Goal: Task Accomplishment & Management: Use online tool/utility

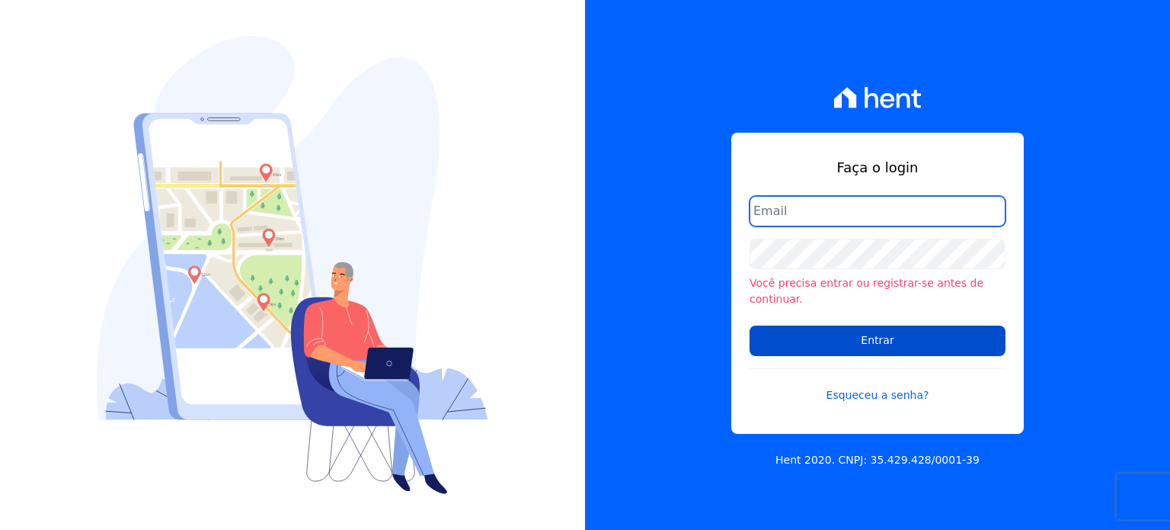
type input "[PERSON_NAME][EMAIL_ADDRESS][DOMAIN_NAME]"
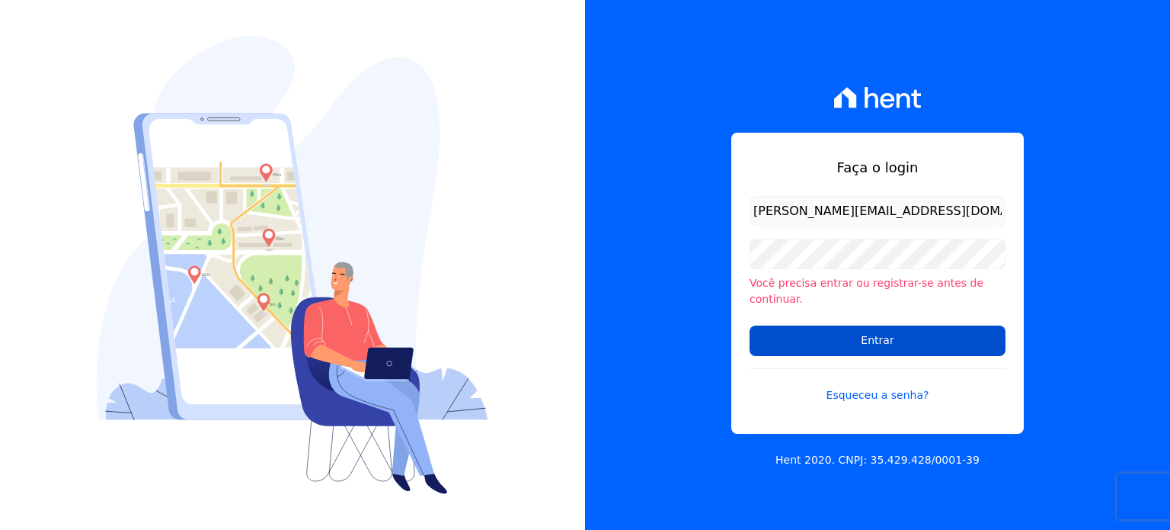
click at [905, 325] on input "Entrar" at bounding box center [878, 340] width 256 height 30
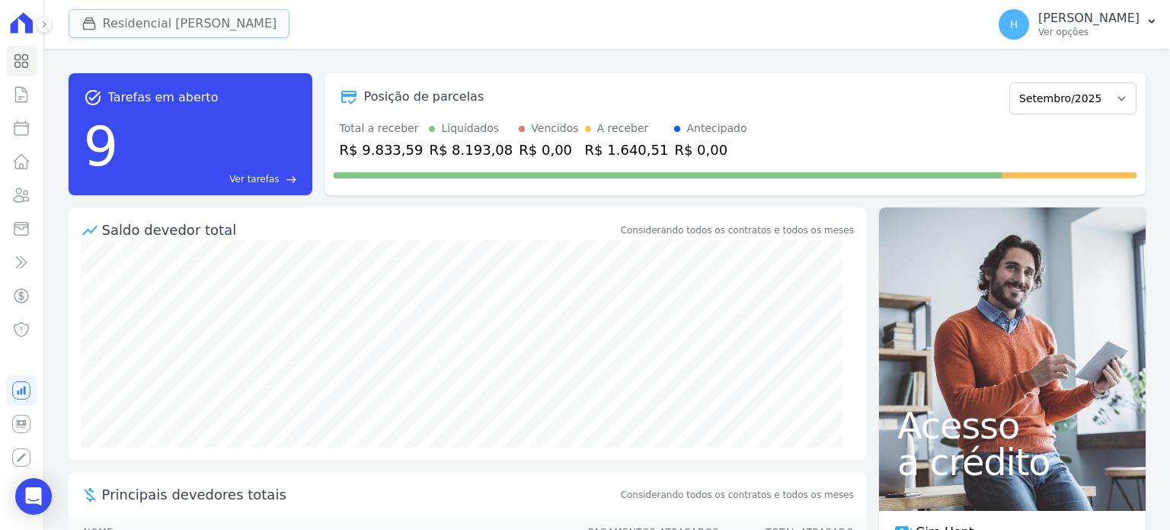
click at [128, 34] on button "Residencial Mirante" at bounding box center [180, 23] width 222 height 29
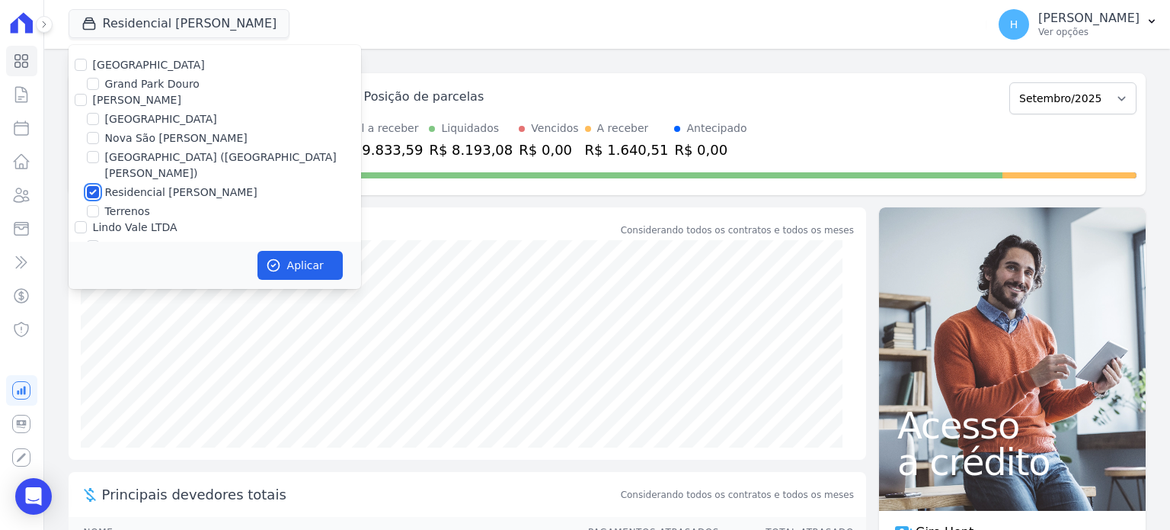
drag, startPoint x: 98, startPoint y: 181, endPoint x: 93, endPoint y: 173, distance: 8.9
click at [98, 186] on input "Residencial Mirante" at bounding box center [93, 192] width 12 height 12
checkbox input "false"
drag, startPoint x: 79, startPoint y: 65, endPoint x: 98, endPoint y: 74, distance: 20.4
click at [85, 66] on input "[GEOGRAPHIC_DATA]" at bounding box center [81, 65] width 12 height 12
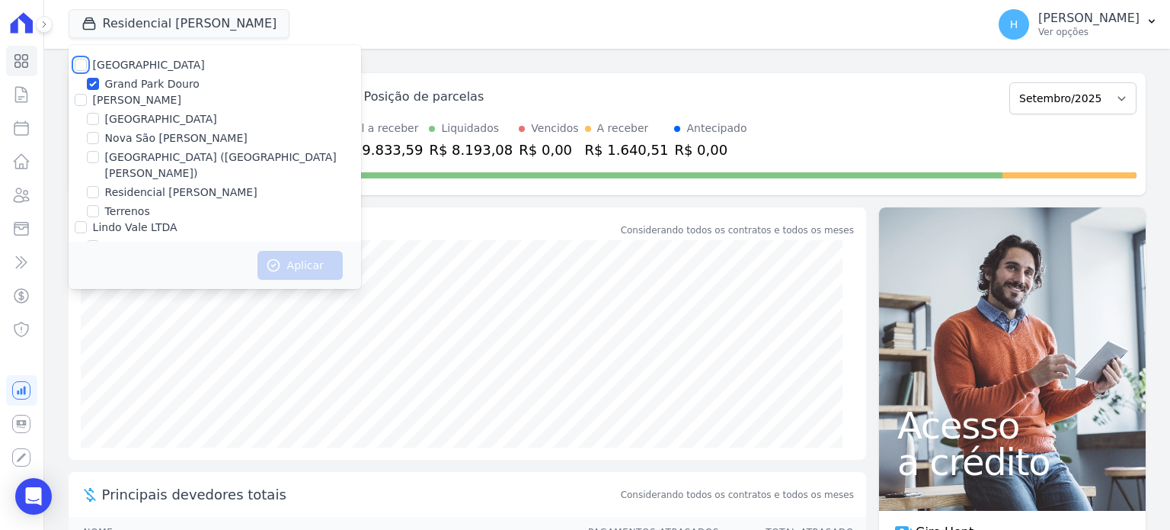
checkbox input "true"
click at [282, 257] on button "Aplicar" at bounding box center [300, 265] width 85 height 29
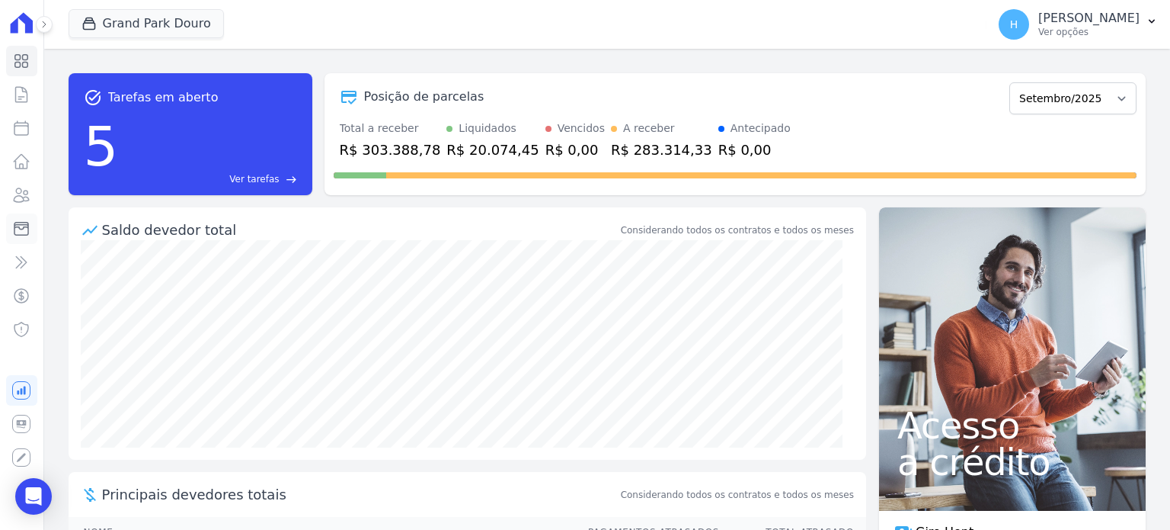
click at [31, 230] on link "Minha Carteira" at bounding box center [21, 228] width 31 height 30
click at [20, 191] on icon at bounding box center [21, 195] width 18 height 18
click at [21, 191] on icon at bounding box center [21, 195] width 18 height 18
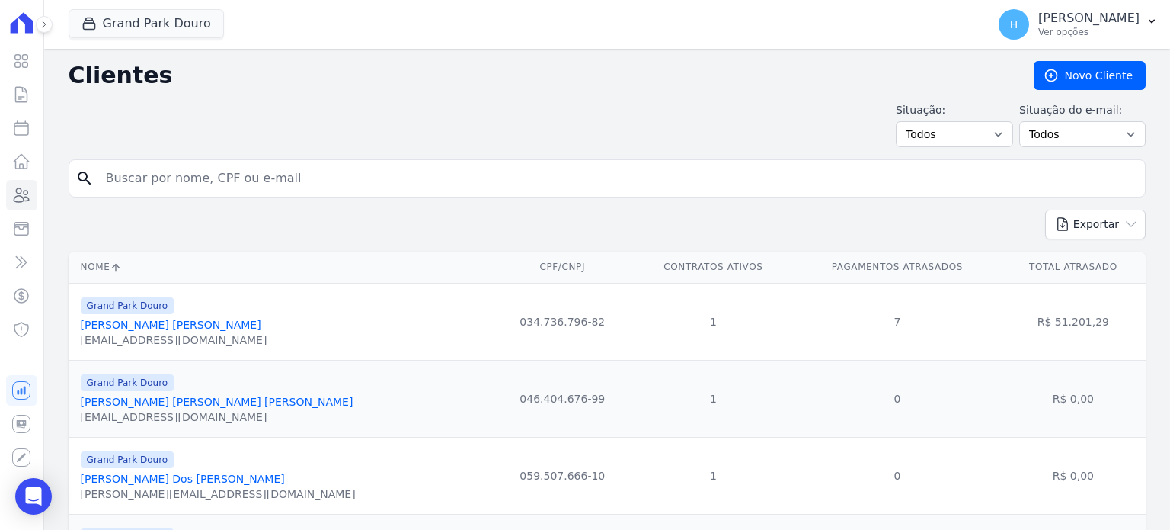
click at [163, 171] on input "search" at bounding box center [618, 178] width 1042 height 30
type input "SOM DIGITAL BH"
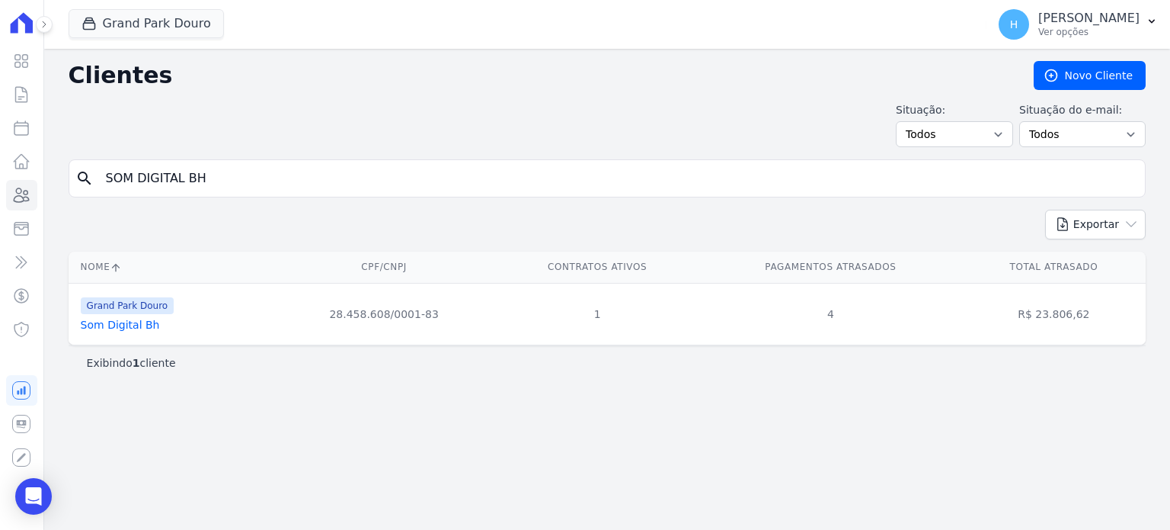
click at [100, 322] on link "Som Digital Bh" at bounding box center [120, 325] width 79 height 12
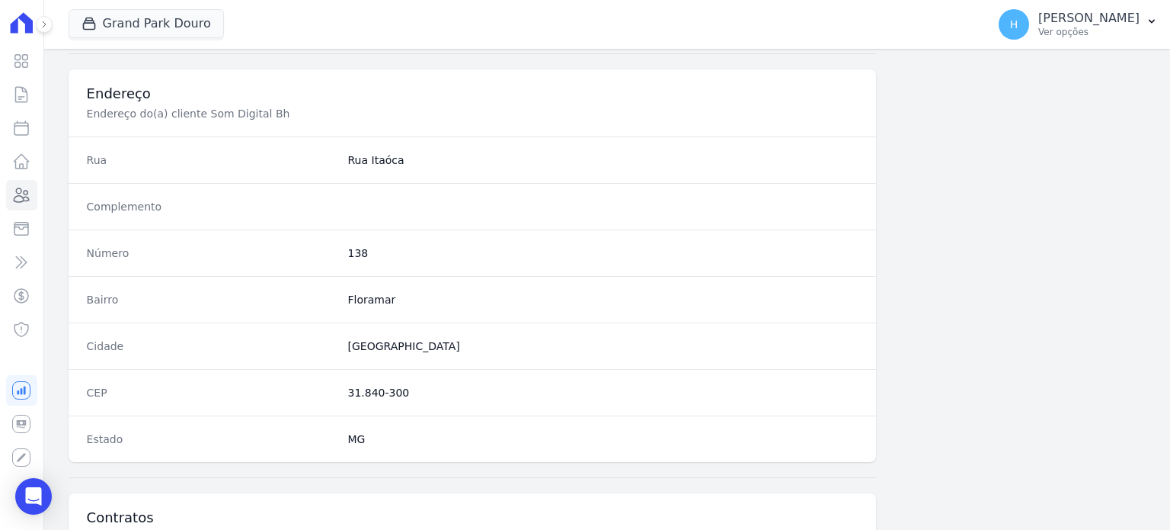
scroll to position [891, 0]
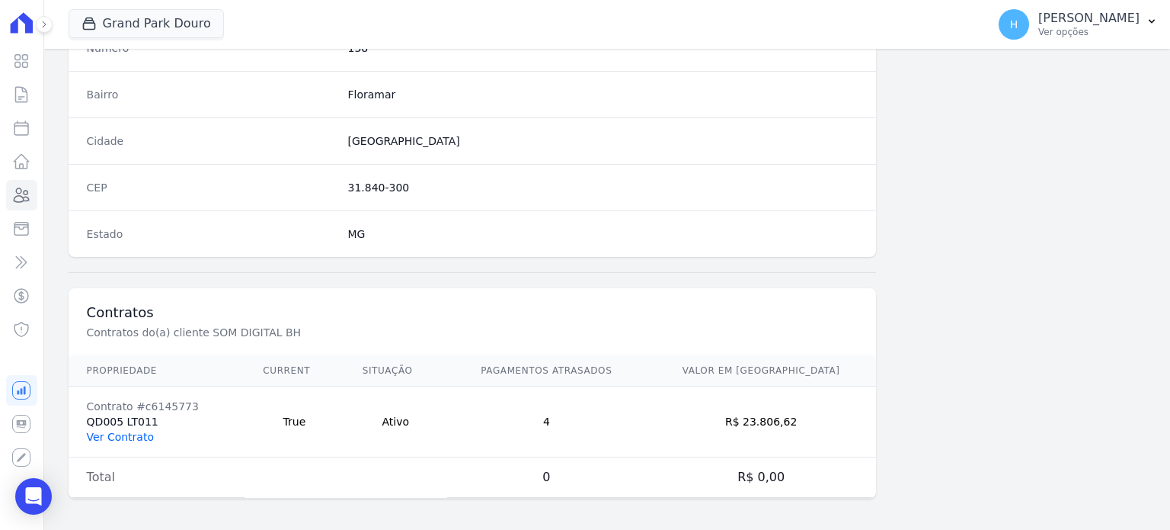
click at [101, 434] on link "Ver Contrato" at bounding box center [120, 437] width 67 height 12
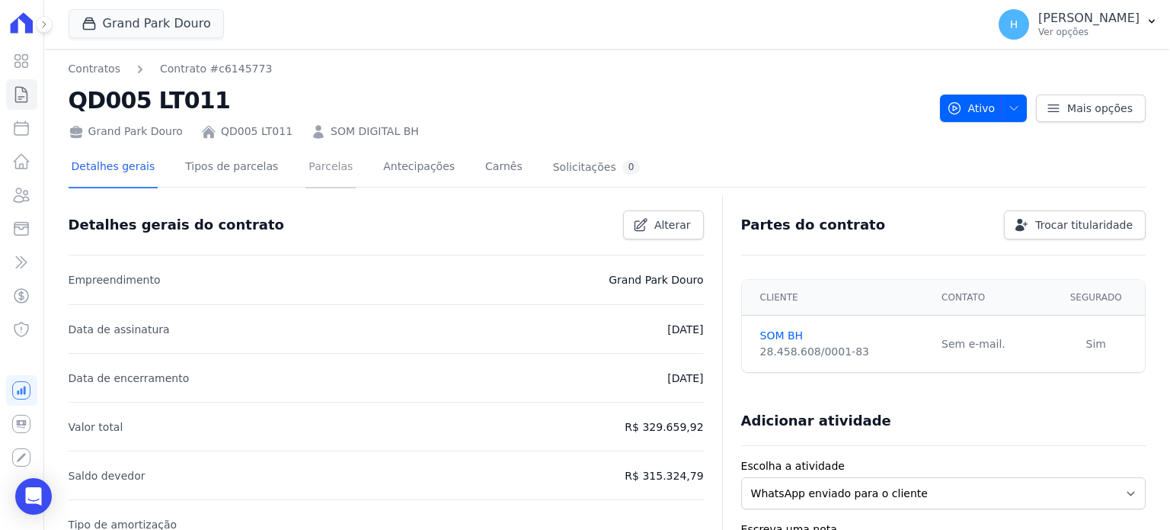
click at [320, 158] on link "Parcelas" at bounding box center [331, 168] width 50 height 40
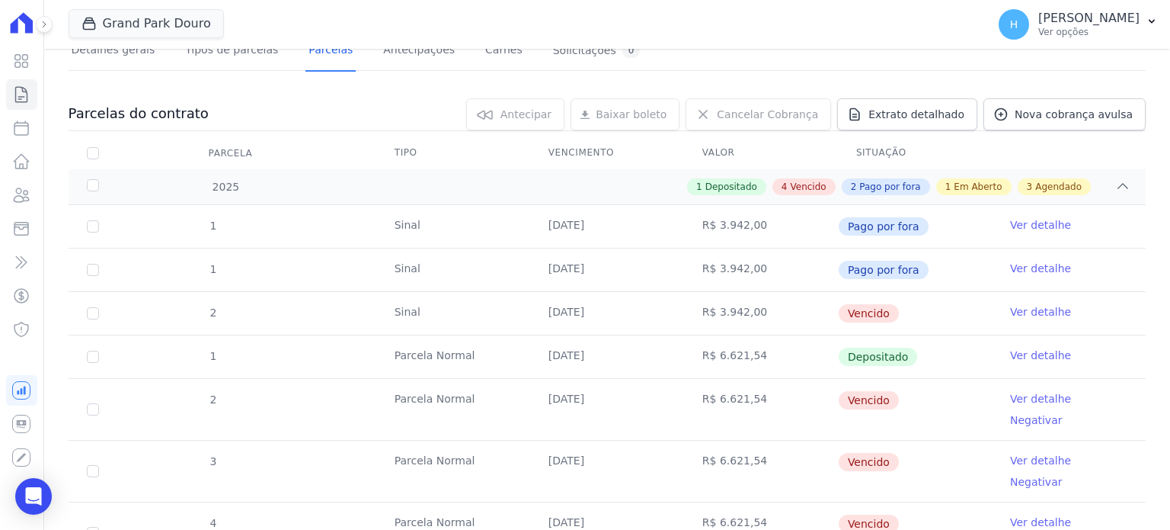
scroll to position [229, 0]
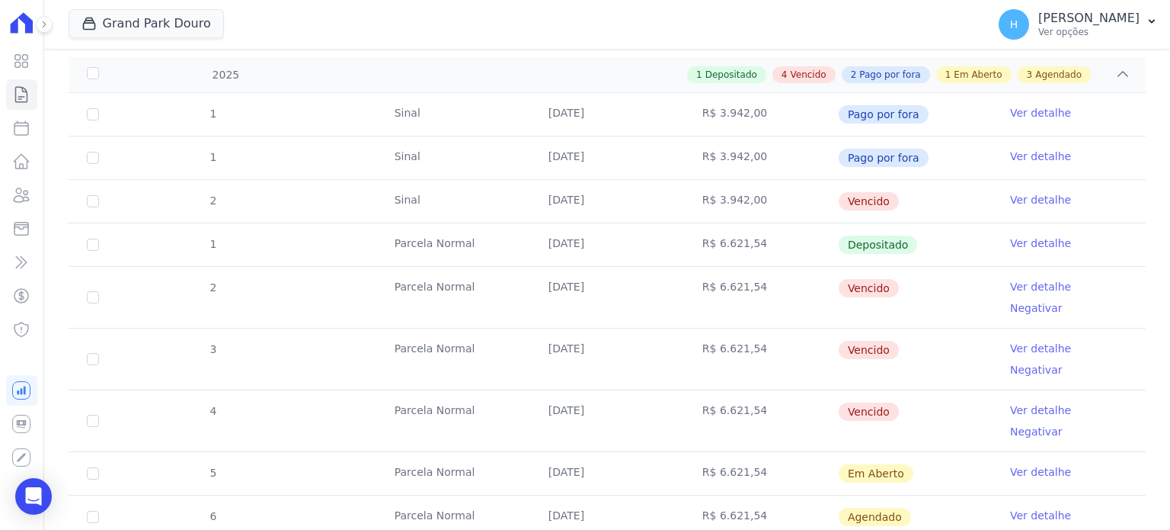
click at [1024, 286] on link "Ver detalhe" at bounding box center [1040, 286] width 61 height 15
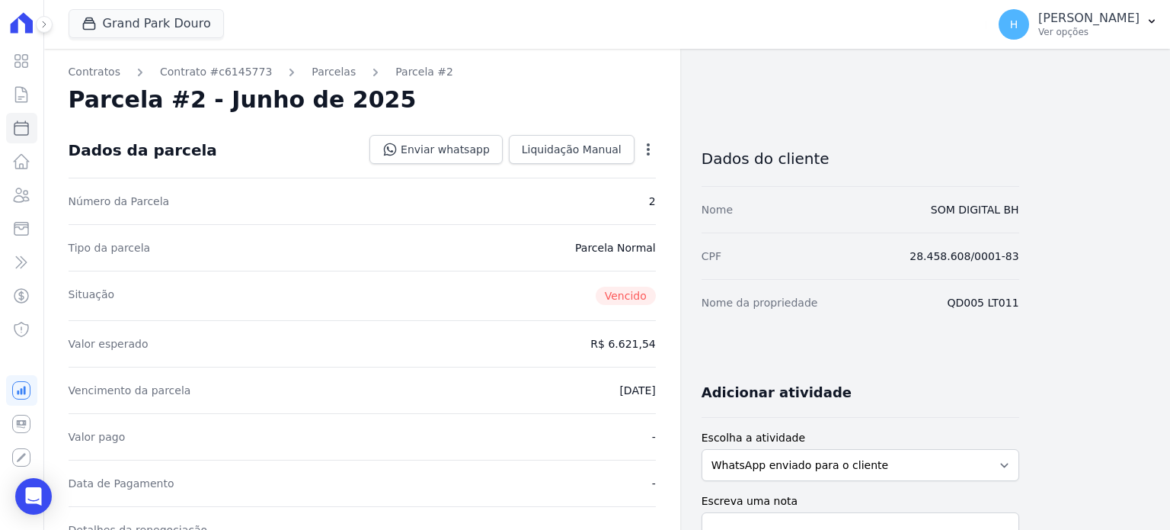
drag, startPoint x: 639, startPoint y: 146, endPoint x: 649, endPoint y: 146, distance: 9.9
click at [640, 146] on div "Open options Alterar Cancelar Cobrança Cancelar boleto Você está prestes a canc…" at bounding box center [645, 151] width 21 height 26
click at [649, 146] on icon "button" at bounding box center [648, 149] width 15 height 15
click at [609, 191] on link "Cancelar Cobrança" at bounding box center [583, 197] width 134 height 27
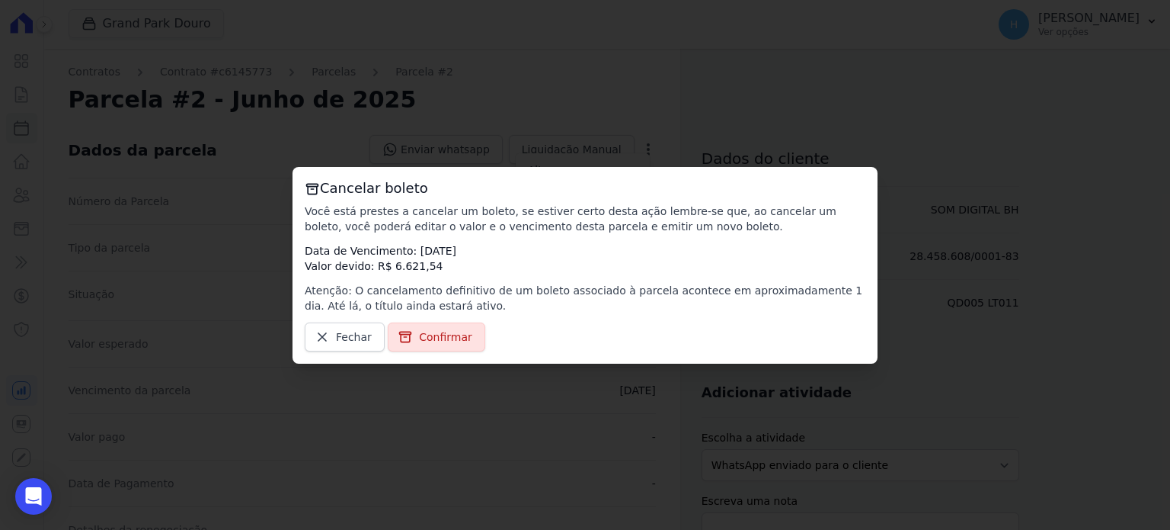
click at [463, 331] on link "Confirmar" at bounding box center [437, 336] width 98 height 29
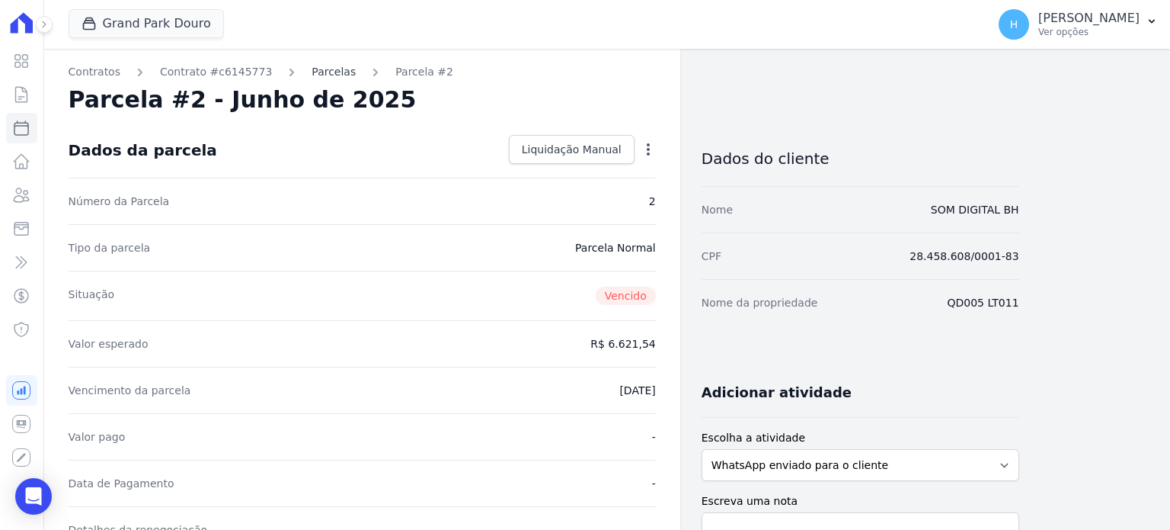
click at [325, 74] on link "Parcelas" at bounding box center [334, 72] width 44 height 16
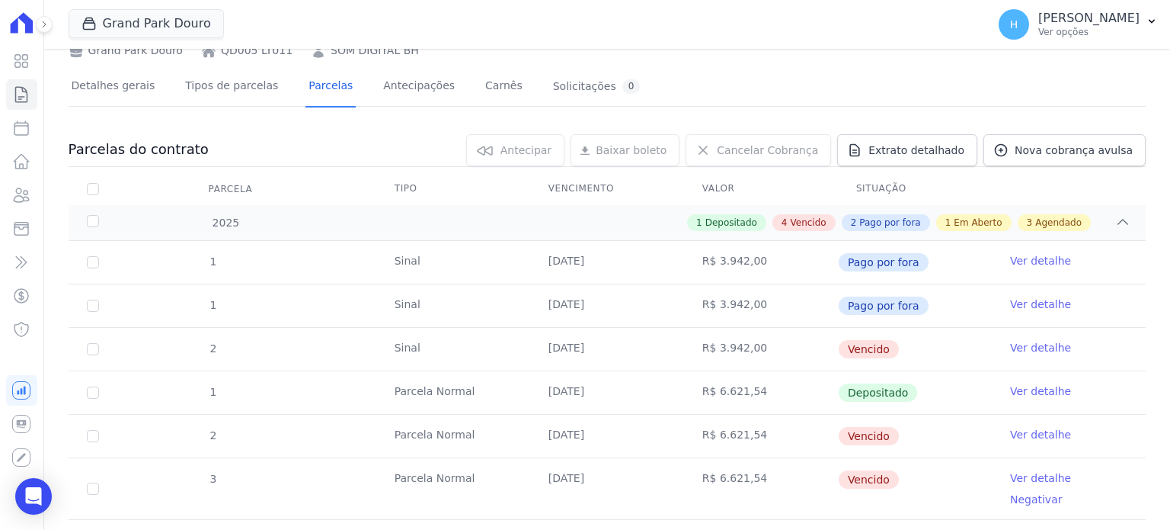
scroll to position [381, 0]
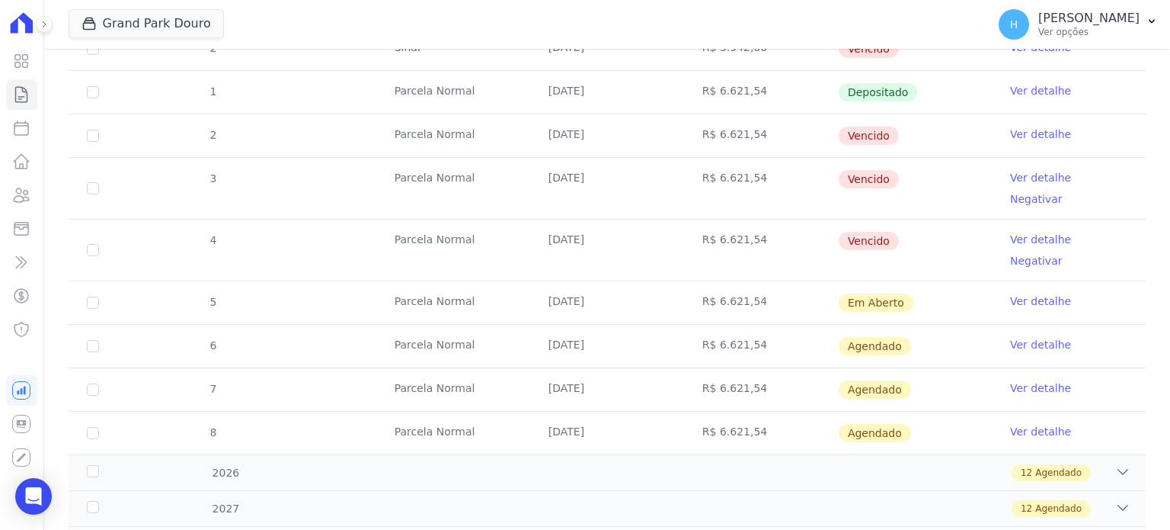
click at [1045, 176] on link "Ver detalhe" at bounding box center [1040, 177] width 61 height 15
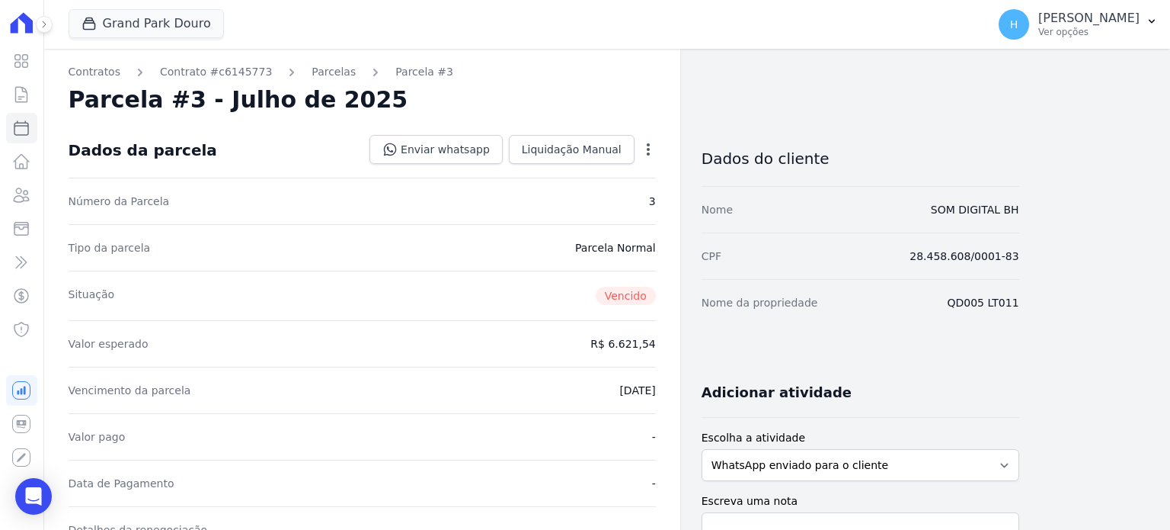
click at [652, 142] on icon "button" at bounding box center [648, 149] width 15 height 15
click at [612, 198] on link "Cancelar Cobrança" at bounding box center [583, 197] width 134 height 27
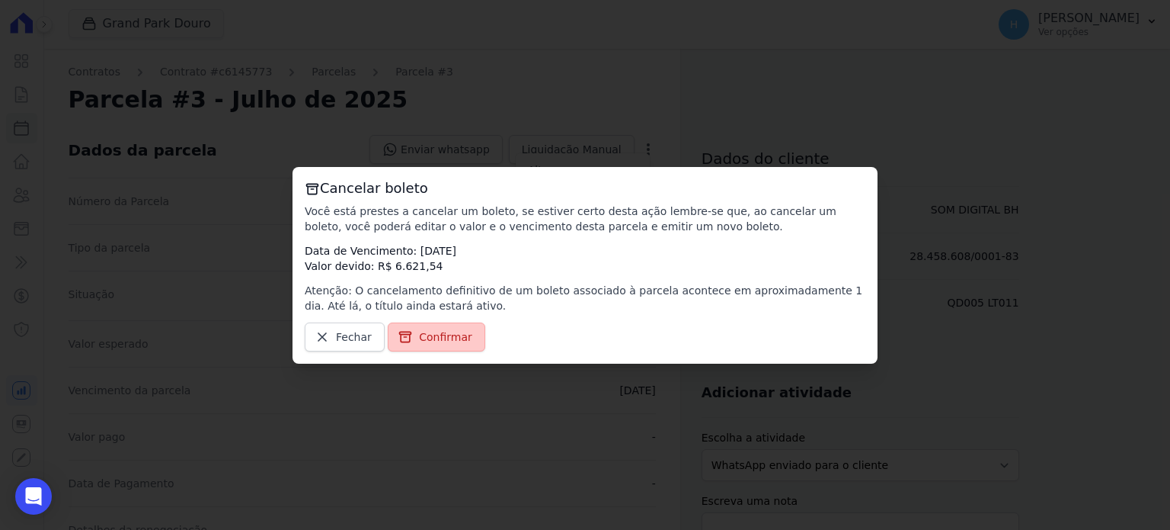
click at [421, 334] on span "Confirmar" at bounding box center [445, 336] width 53 height 15
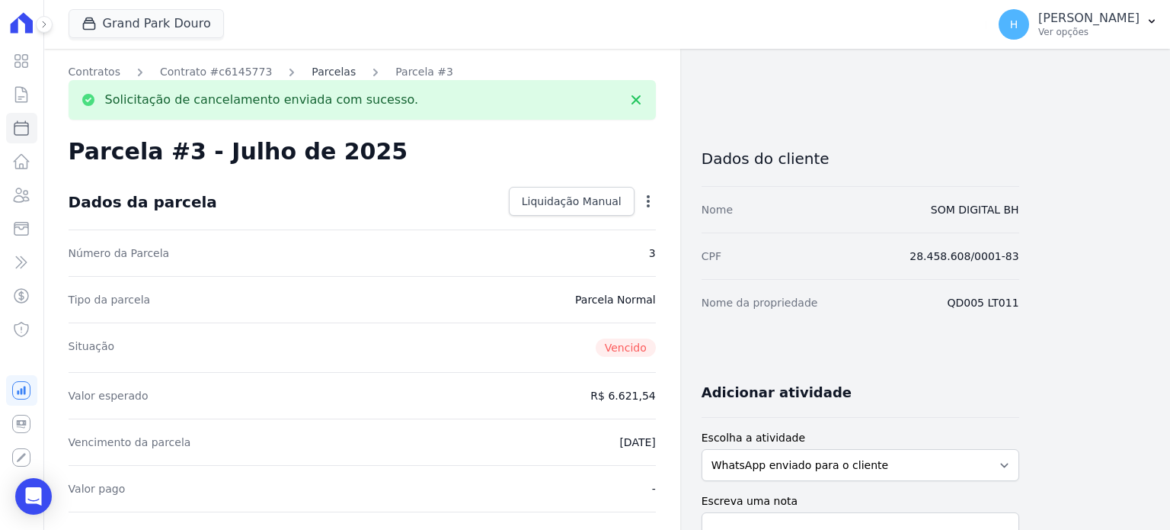
click at [318, 78] on link "Parcelas" at bounding box center [334, 72] width 44 height 16
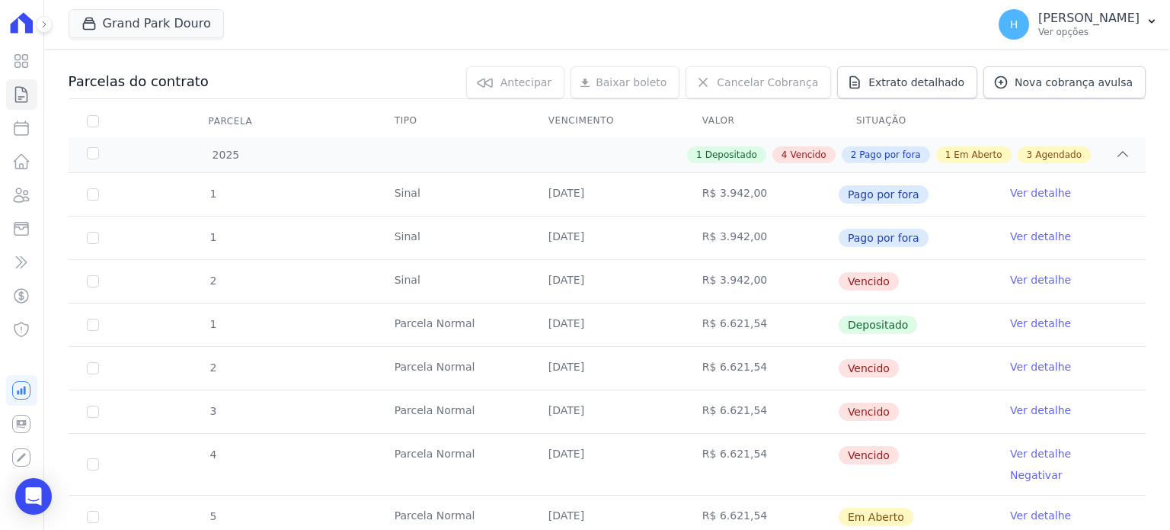
scroll to position [152, 0]
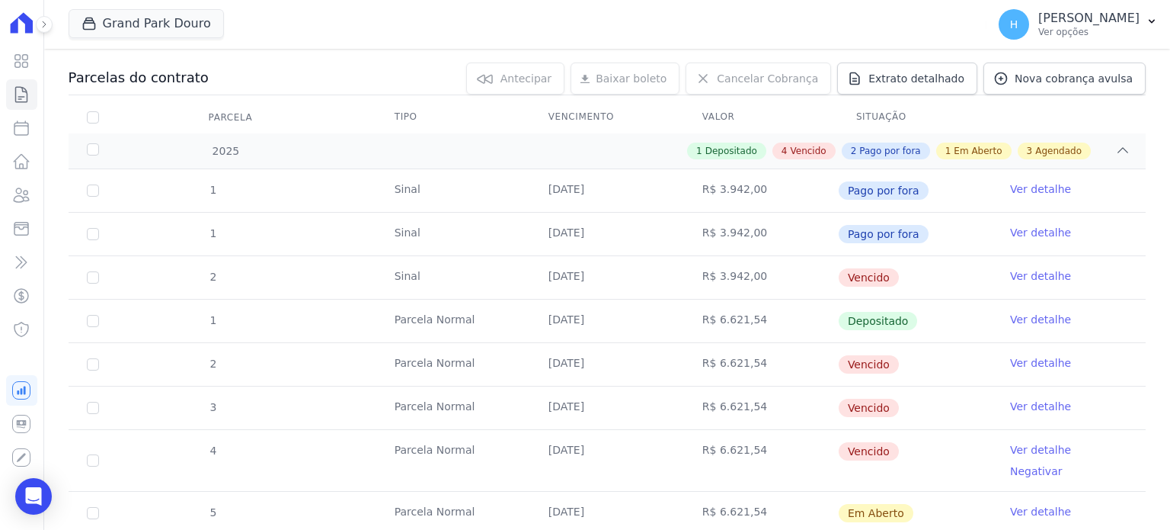
click at [1018, 279] on link "Ver detalhe" at bounding box center [1040, 275] width 61 height 15
click at [1047, 270] on link "Ver detalhe" at bounding box center [1040, 275] width 61 height 15
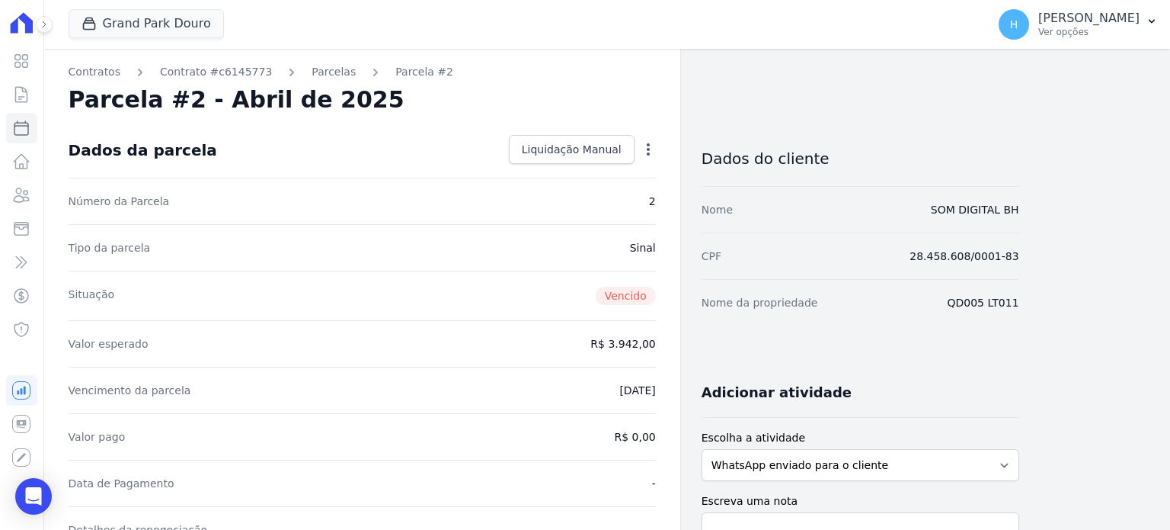
click at [641, 145] on icon "button" at bounding box center [648, 149] width 15 height 15
click at [643, 147] on icon "button" at bounding box center [648, 149] width 15 height 15
click at [645, 148] on icon "button" at bounding box center [648, 149] width 15 height 15
click at [646, 147] on icon "button" at bounding box center [648, 149] width 15 height 15
drag, startPoint x: 1134, startPoint y: 27, endPoint x: 1113, endPoint y: 60, distance: 39.1
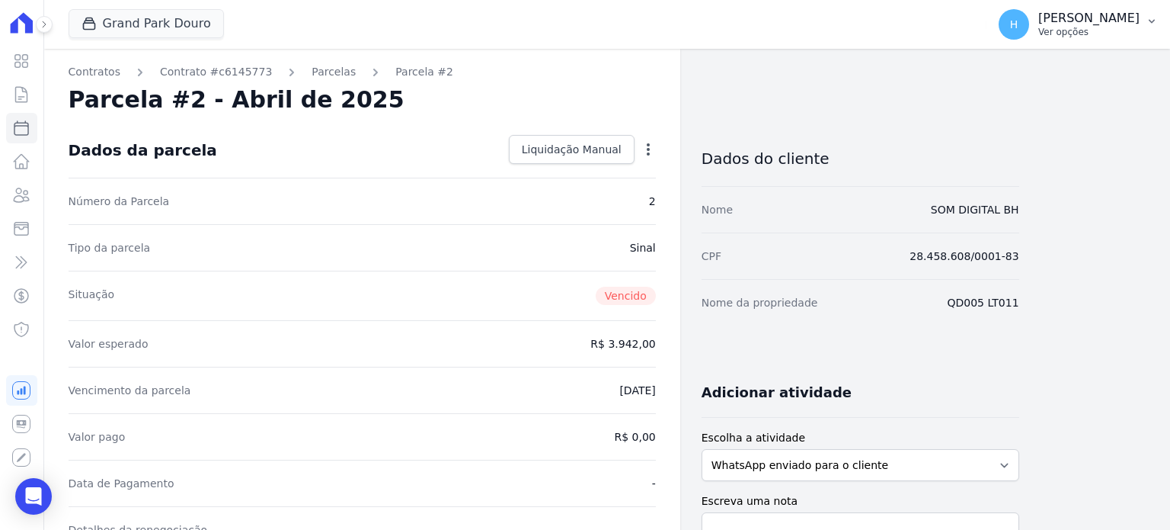
click at [1134, 28] on p "Ver opções" at bounding box center [1089, 32] width 101 height 12
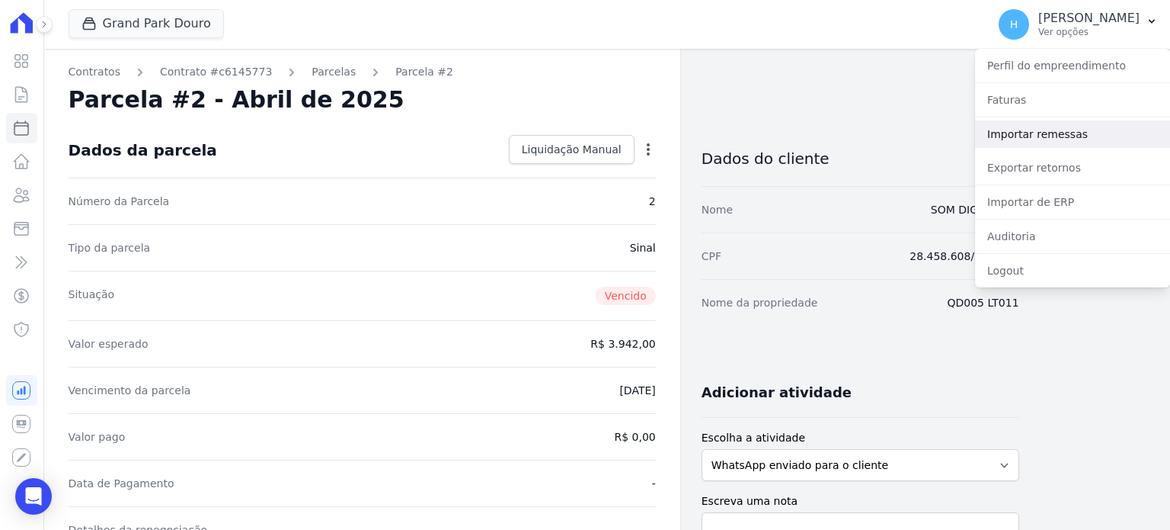
click at [1013, 136] on link "Importar remessas" at bounding box center [1072, 133] width 195 height 27
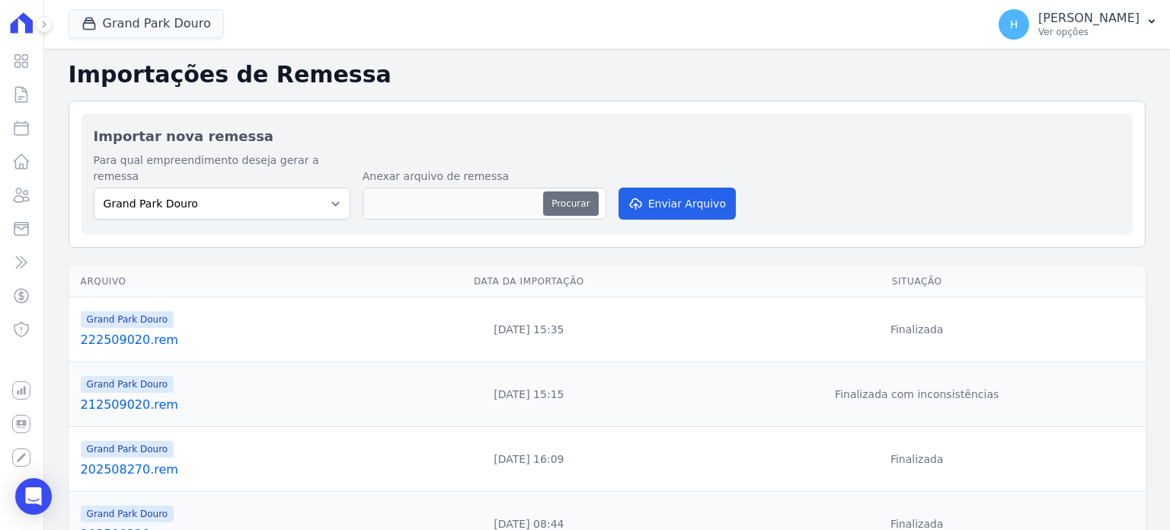
click at [570, 191] on button "Procurar" at bounding box center [570, 203] width 55 height 24
type input "202509050.rem"
click at [672, 188] on button "Enviar Arquivo" at bounding box center [677, 203] width 117 height 32
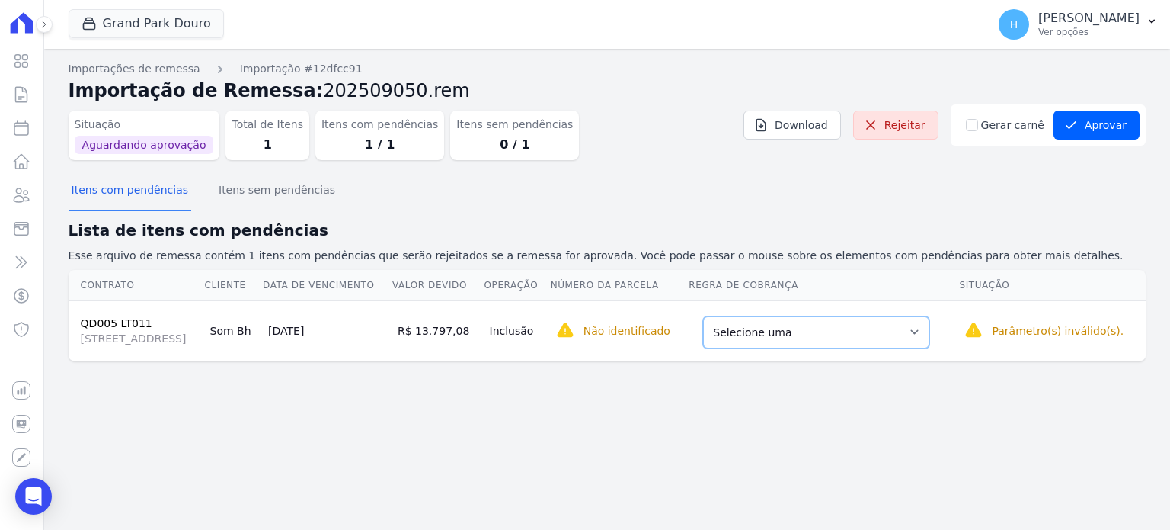
click at [878, 332] on select "Selecione uma Nova Parcela Avulsa Parcela Avulsa Existente Sinal (1 X R$ 3.942,…" at bounding box center [816, 332] width 226 height 32
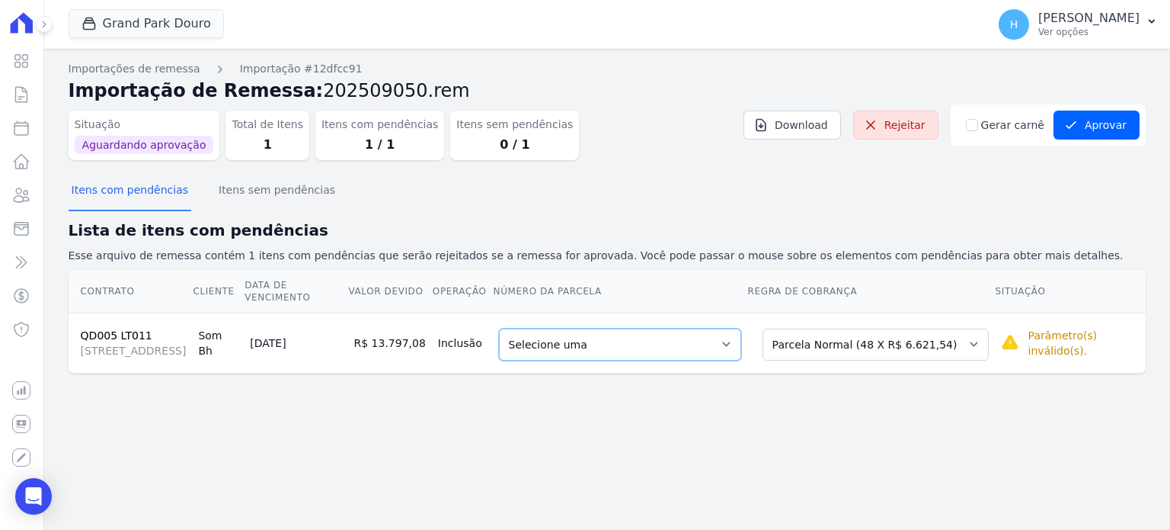
click at [642, 344] on select "Selecione uma 2 - [DATE] - R$ 6.621,54 - Vencido 3 - [DATE] - R$ 6.621,54 - Ven…" at bounding box center [620, 344] width 242 height 32
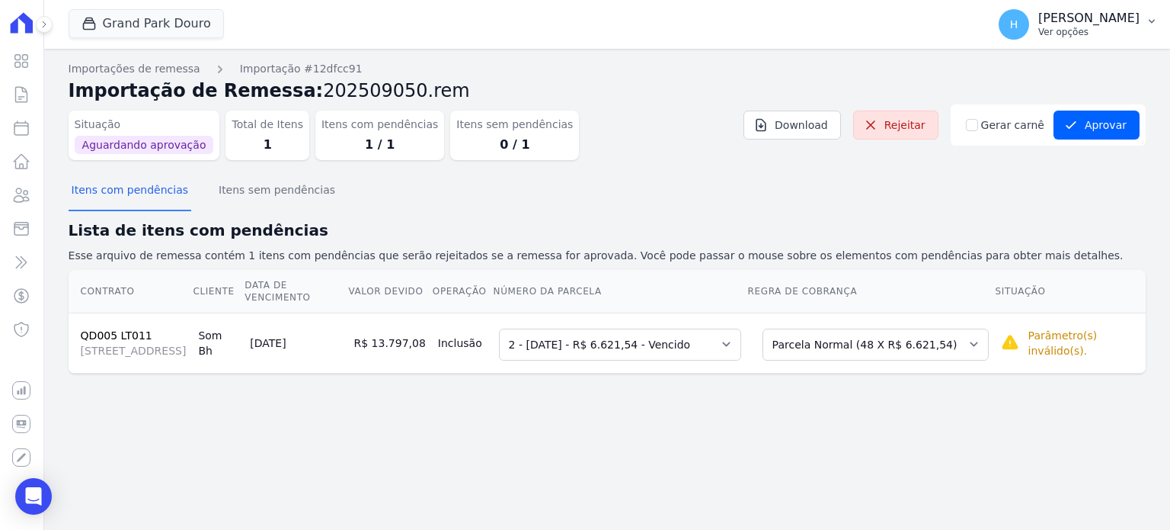
click at [1135, 14] on p "[PERSON_NAME]" at bounding box center [1089, 18] width 101 height 15
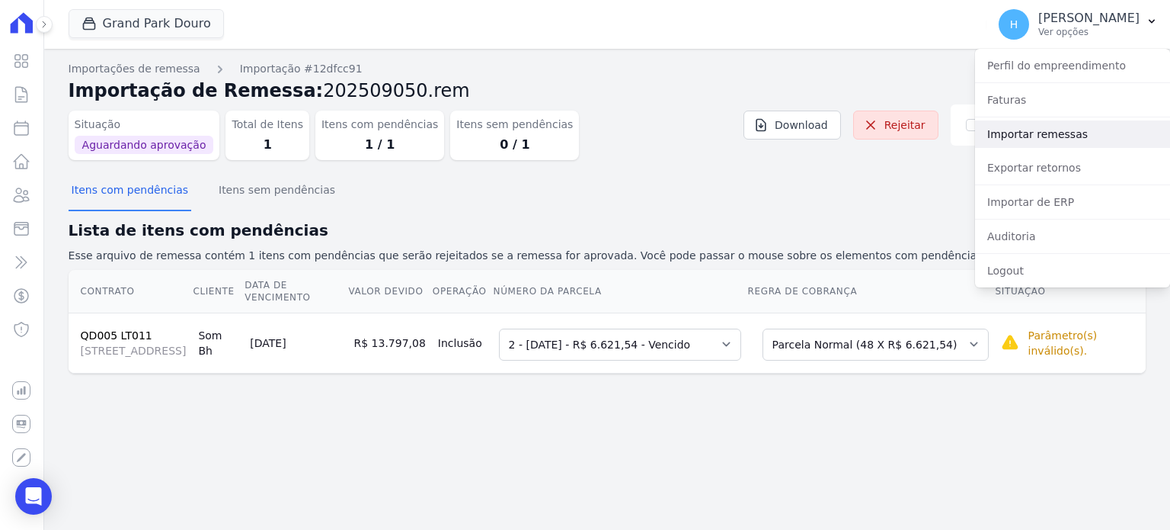
click at [1048, 140] on link "Importar remessas" at bounding box center [1072, 133] width 195 height 27
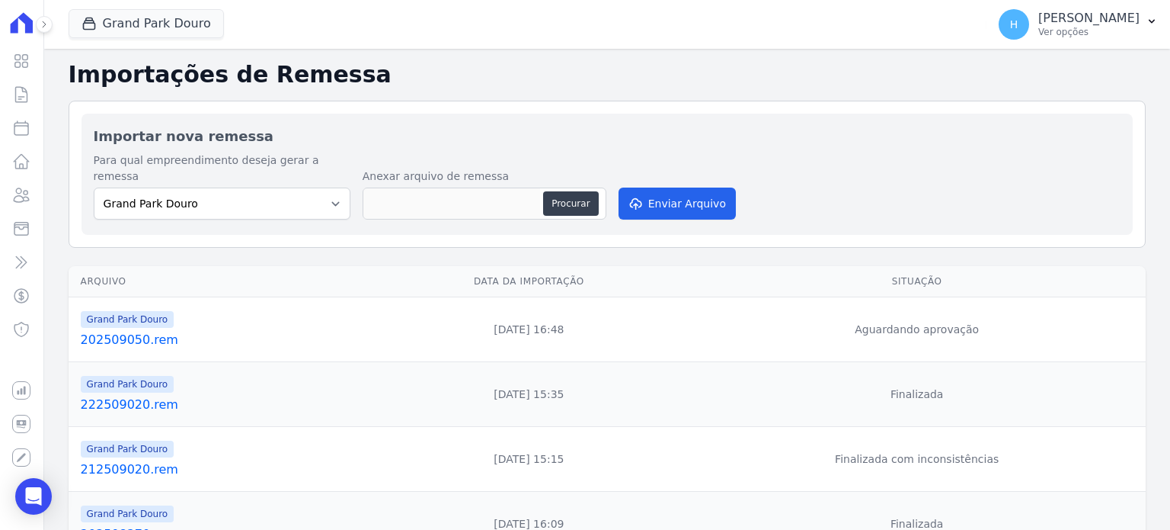
click at [120, 331] on link "202509050.rem" at bounding box center [222, 340] width 283 height 18
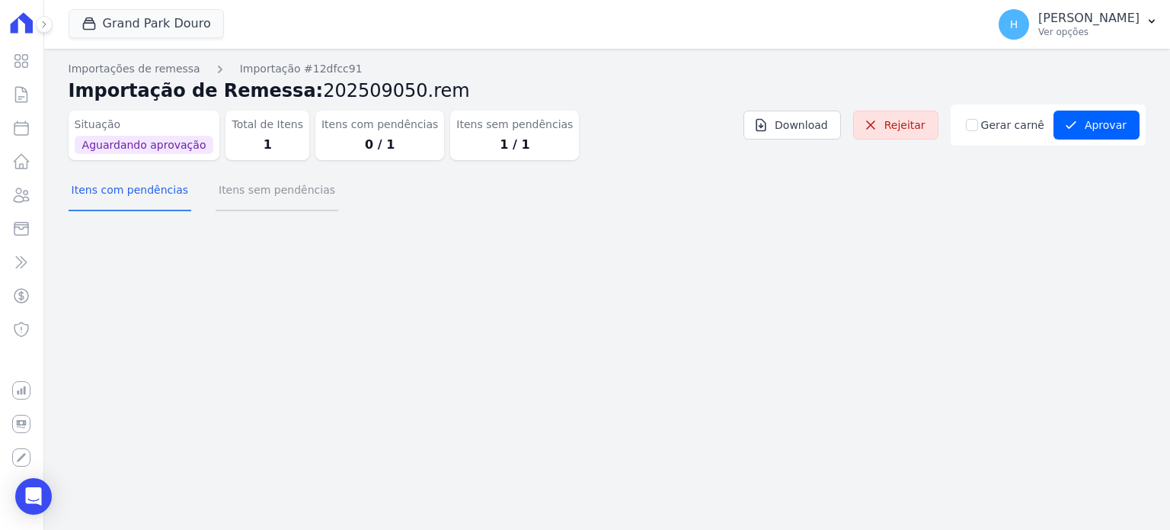
click at [305, 195] on button "Itens sem pendências" at bounding box center [277, 191] width 123 height 40
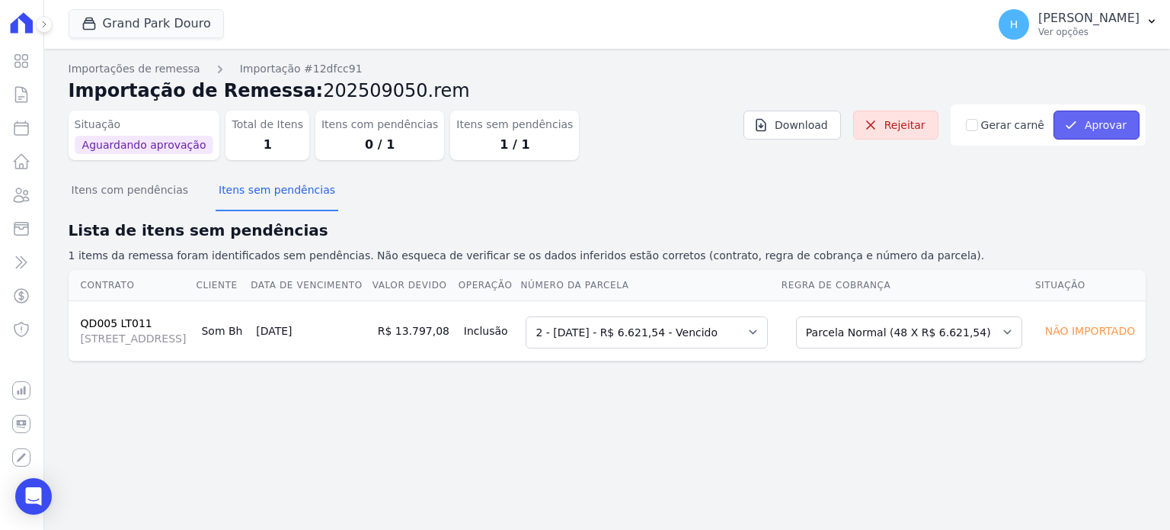
click at [1103, 130] on button "Aprovar" at bounding box center [1097, 124] width 86 height 29
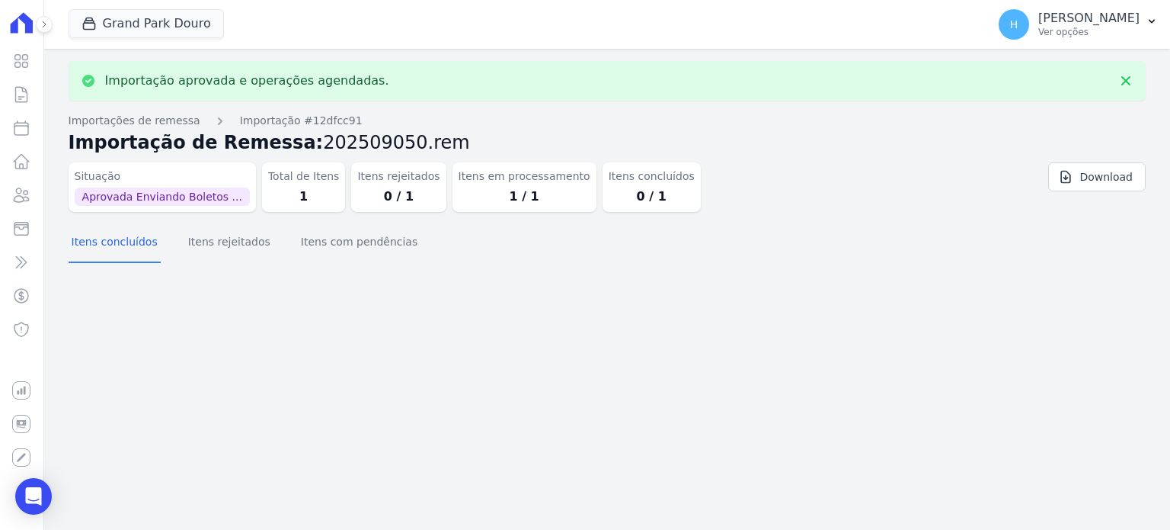
click at [1137, 30] on p "Ver opções" at bounding box center [1089, 32] width 101 height 12
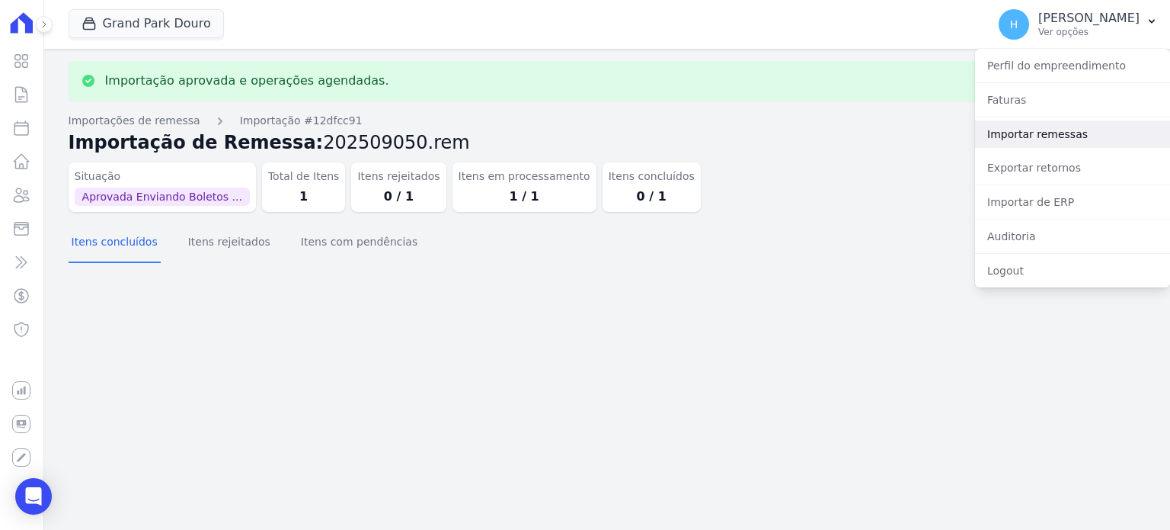
click at [1035, 141] on link "Importar remessas" at bounding box center [1072, 133] width 195 height 27
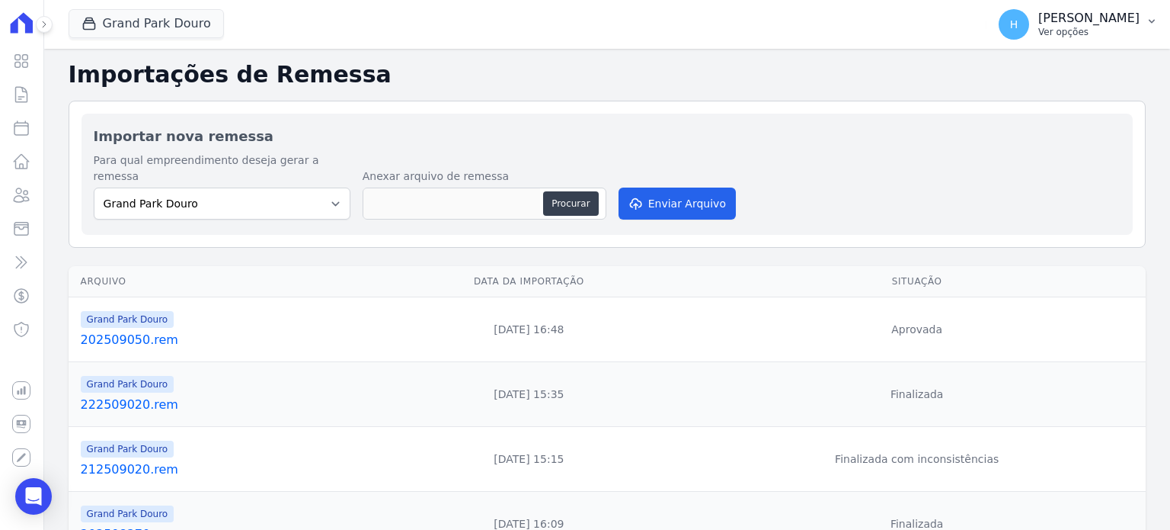
click at [1137, 24] on p "[PERSON_NAME]" at bounding box center [1089, 18] width 101 height 15
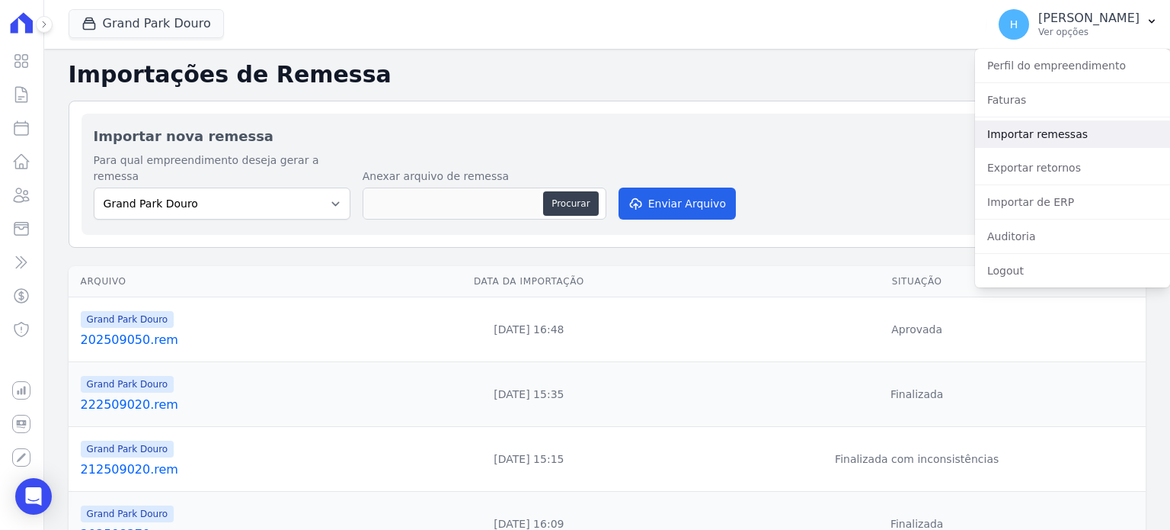
click at [1042, 136] on link "Importar remessas" at bounding box center [1072, 133] width 195 height 27
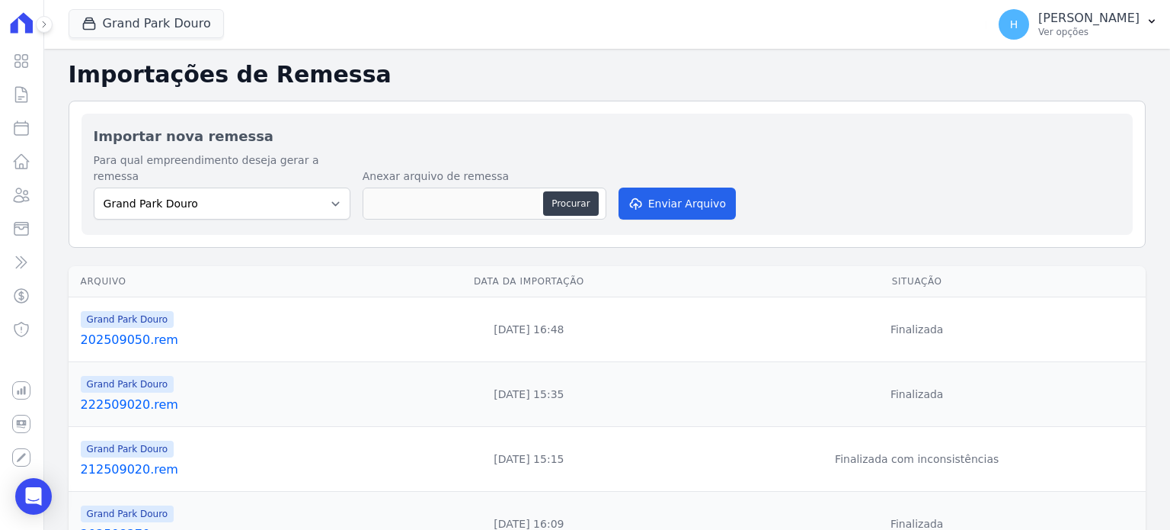
click at [94, 331] on link "202509050.rem" at bounding box center [222, 340] width 283 height 18
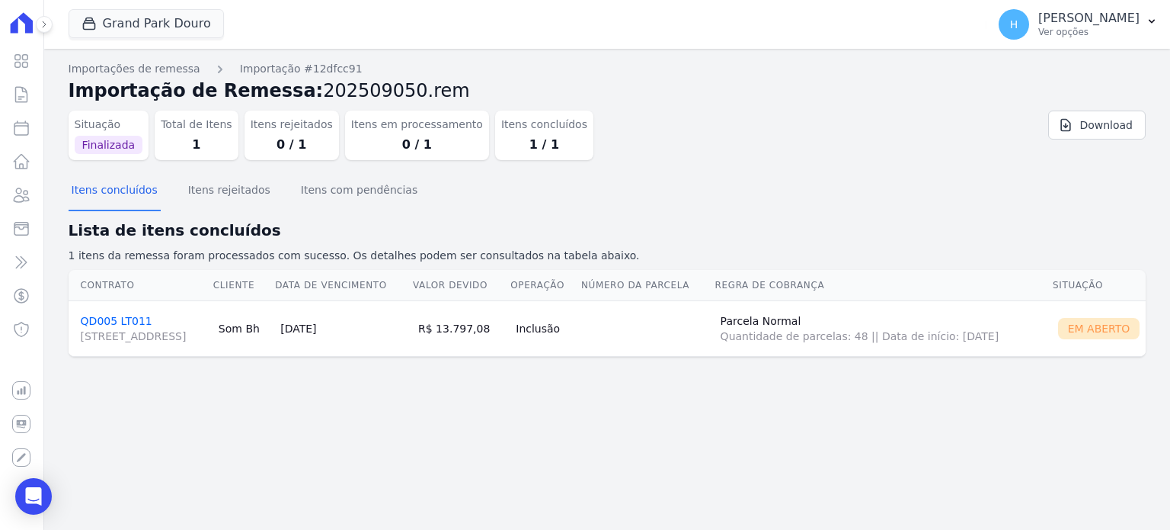
click at [117, 315] on link "QD005 LT011 [STREET_ADDRESS]" at bounding box center [144, 329] width 126 height 29
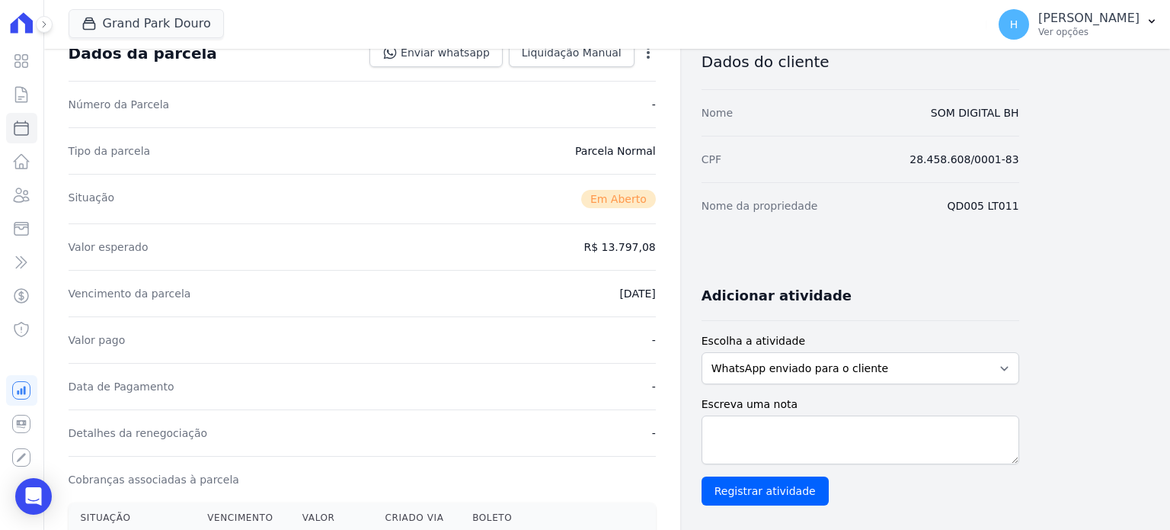
scroll to position [381, 0]
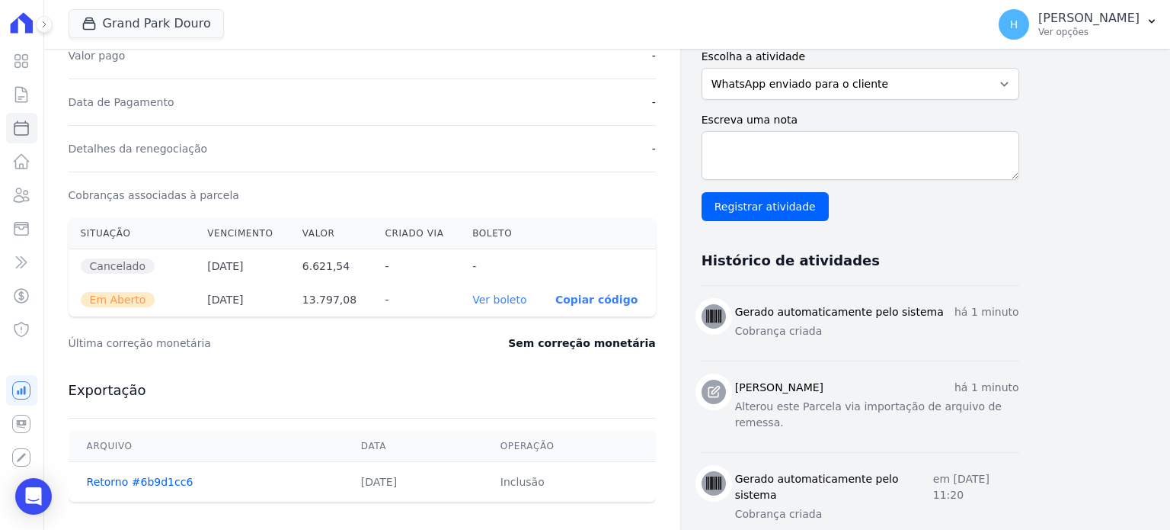
click at [497, 296] on link "Ver boleto" at bounding box center [499, 299] width 54 height 12
